Goal: Information Seeking & Learning: Learn about a topic

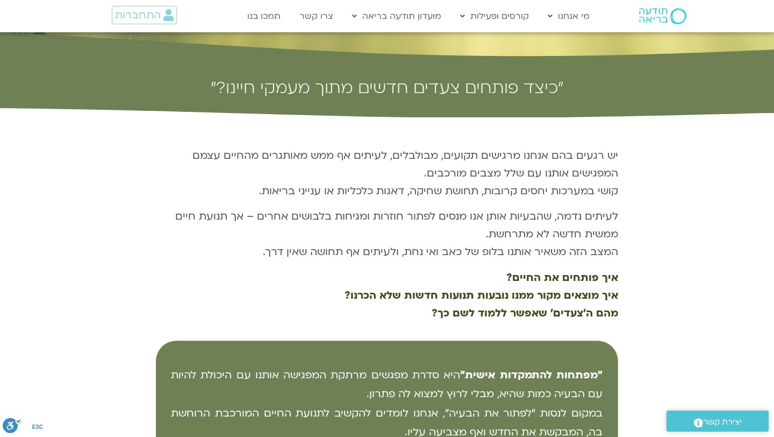
click at [666, 12] on img at bounding box center [662, 16] width 47 height 16
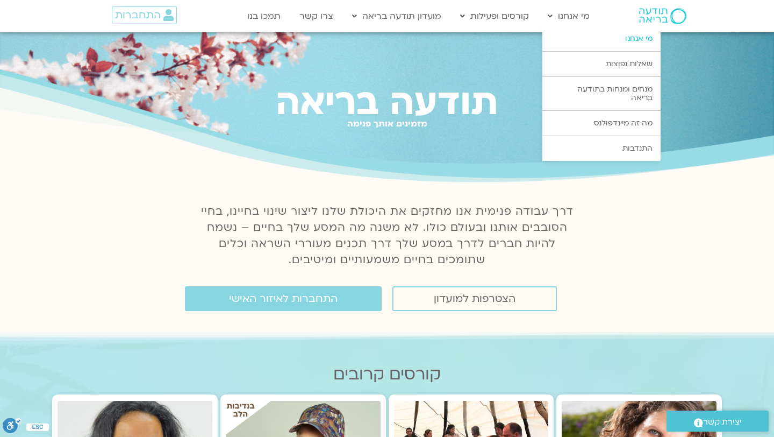
click at [577, 38] on link "מי אנחנו" at bounding box center [601, 38] width 118 height 25
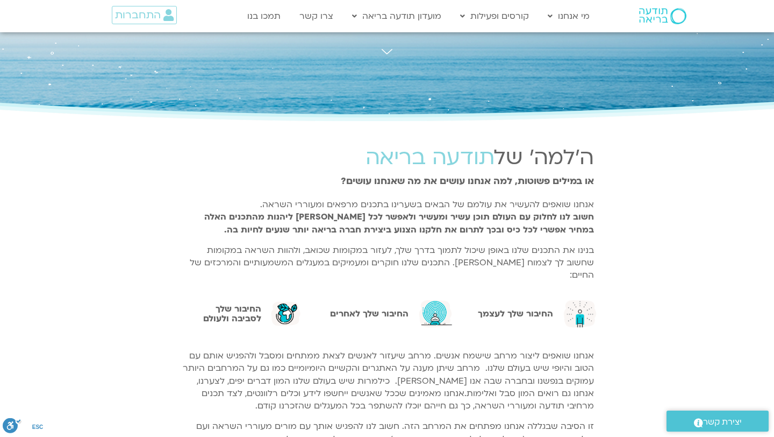
scroll to position [128, 0]
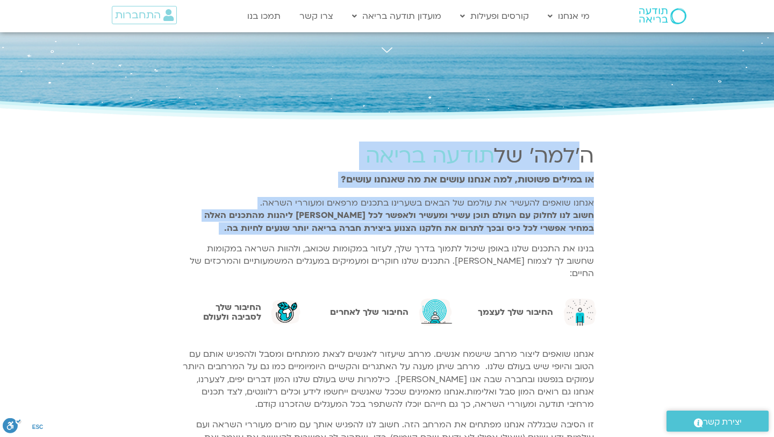
drag, startPoint x: 598, startPoint y: 154, endPoint x: 261, endPoint y: 237, distance: 347.6
click at [261, 237] on div "ה'למה' של תודעה בריאה או במילים פשוטות, למה אנחנו עושים את מה שאנחנו עושים? אנח…" at bounding box center [387, 214] width 425 height 158
copy div "ה'למה' של תודעה בריאה או במילים פשוטות, למה אנחנו עושים את מה שאנחנו עושים? אנח…"
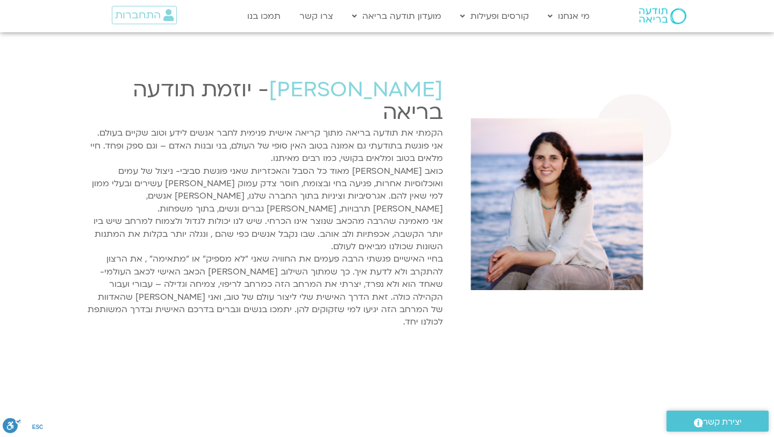
scroll to position [1754, 0]
